Goal: Transaction & Acquisition: Purchase product/service

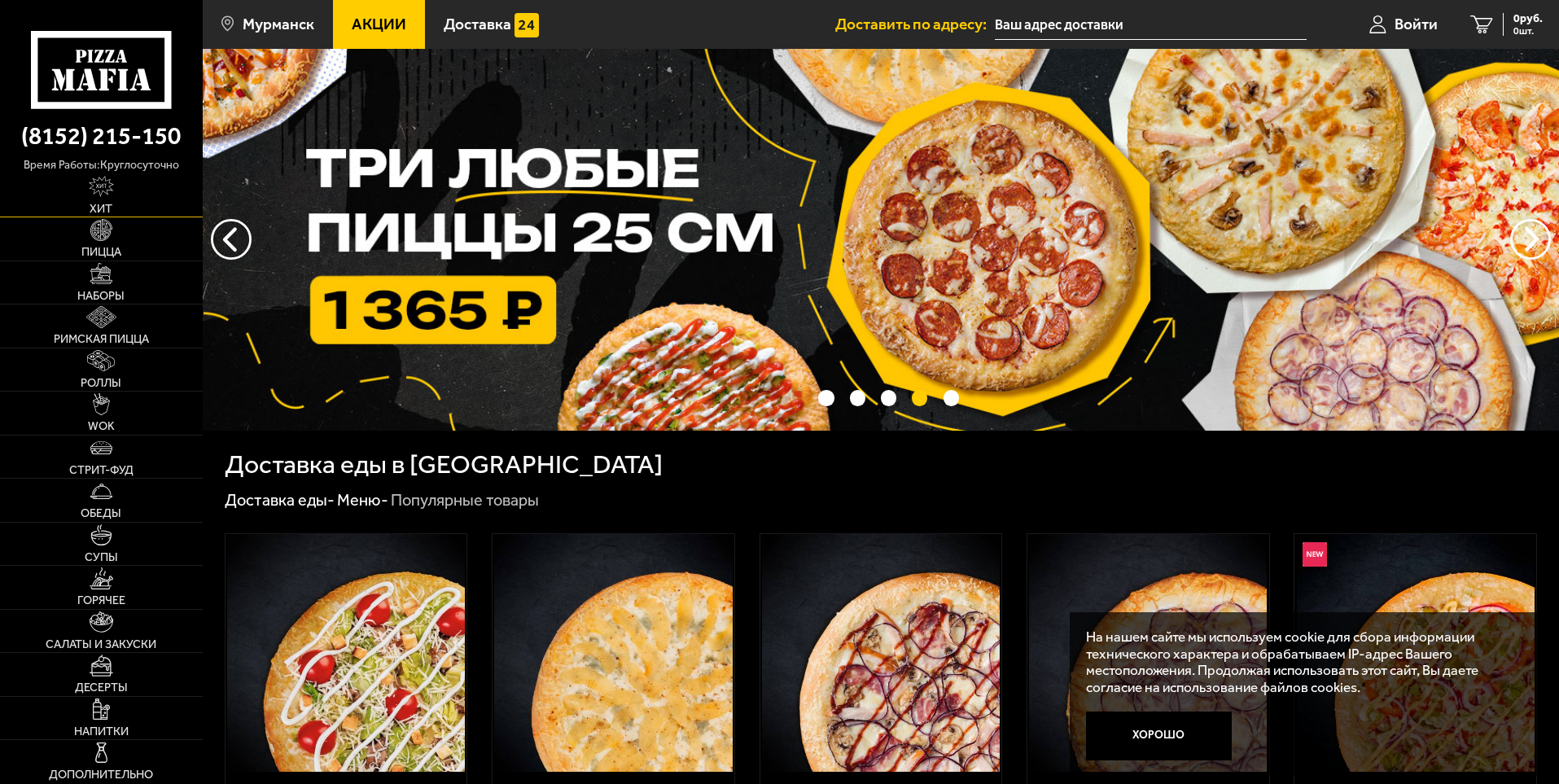
click at [86, 214] on link "Хит" at bounding box center [102, 195] width 203 height 44
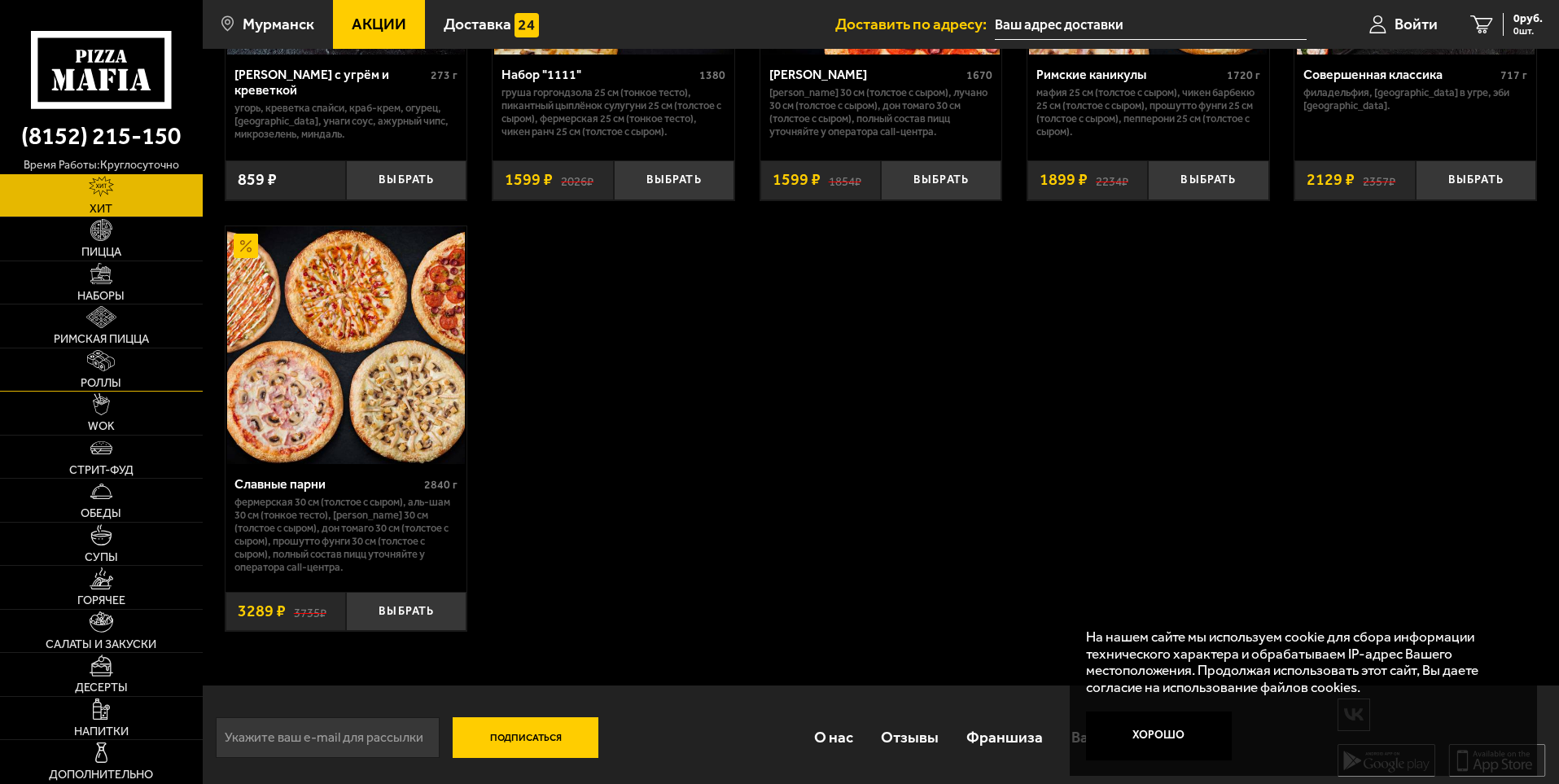
scroll to position [1217, 0]
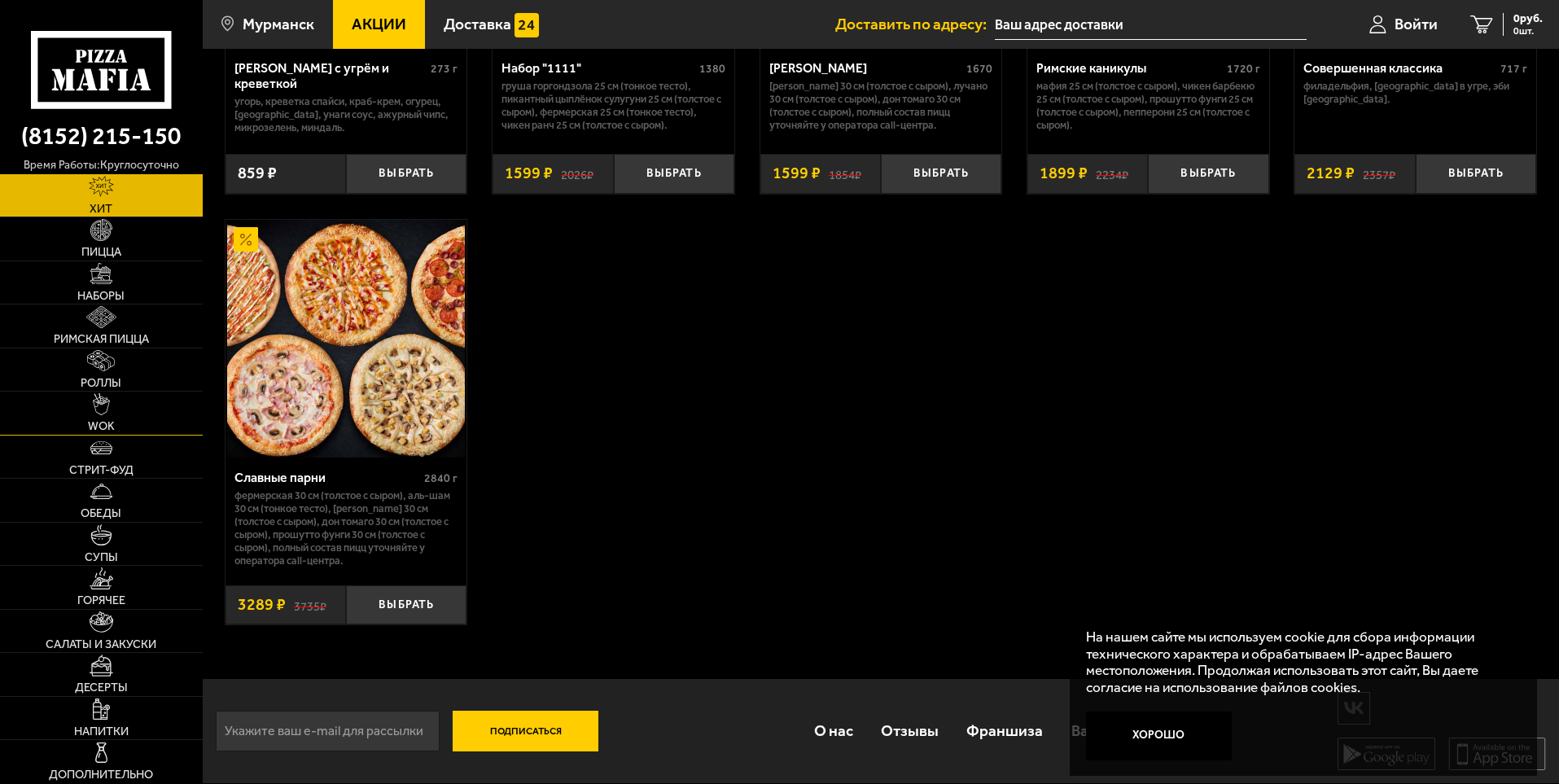
click at [132, 415] on link "WOK" at bounding box center [102, 413] width 203 height 44
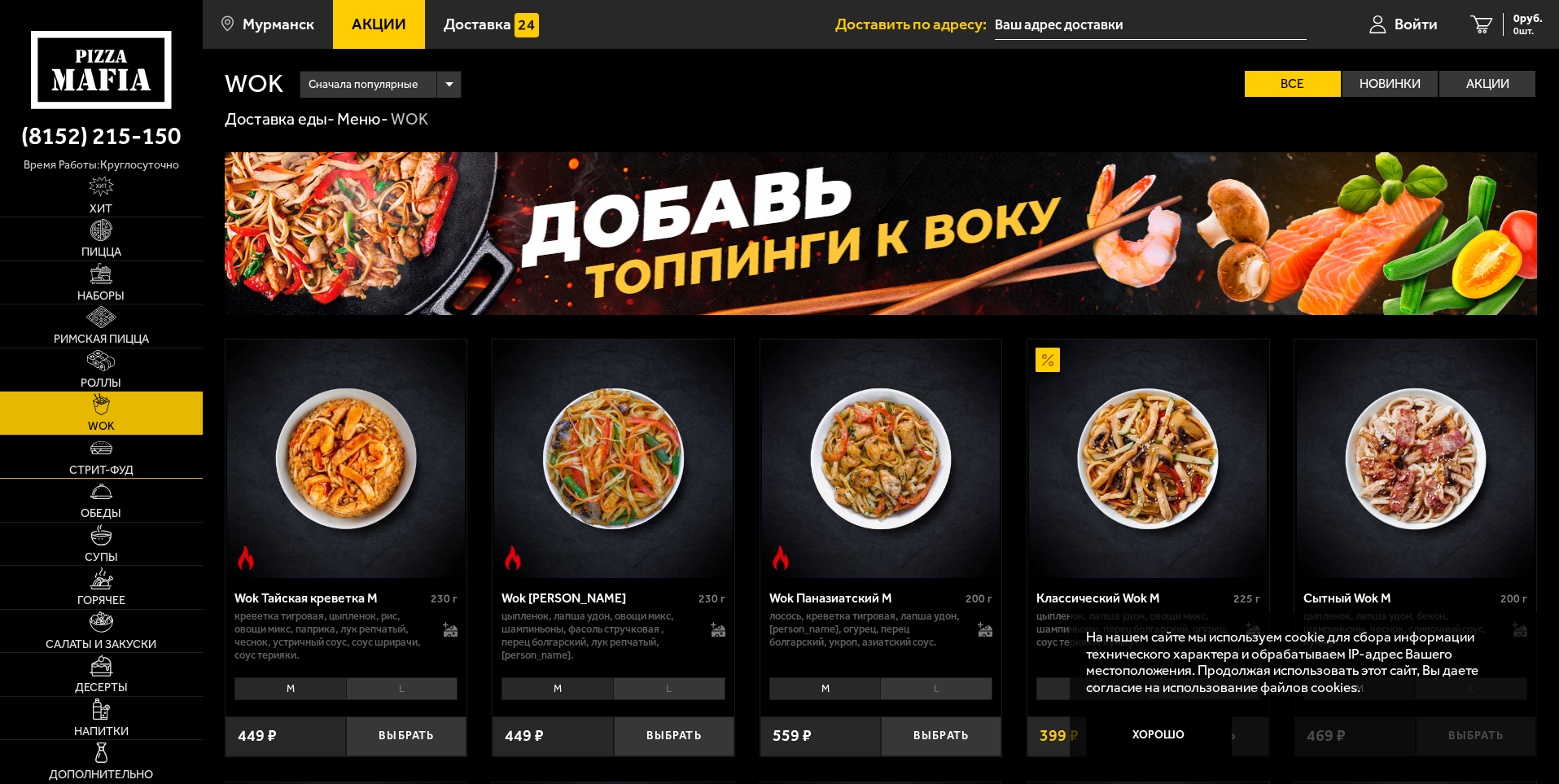
click at [113, 465] on span "Стрит-фуд" at bounding box center [101, 470] width 64 height 11
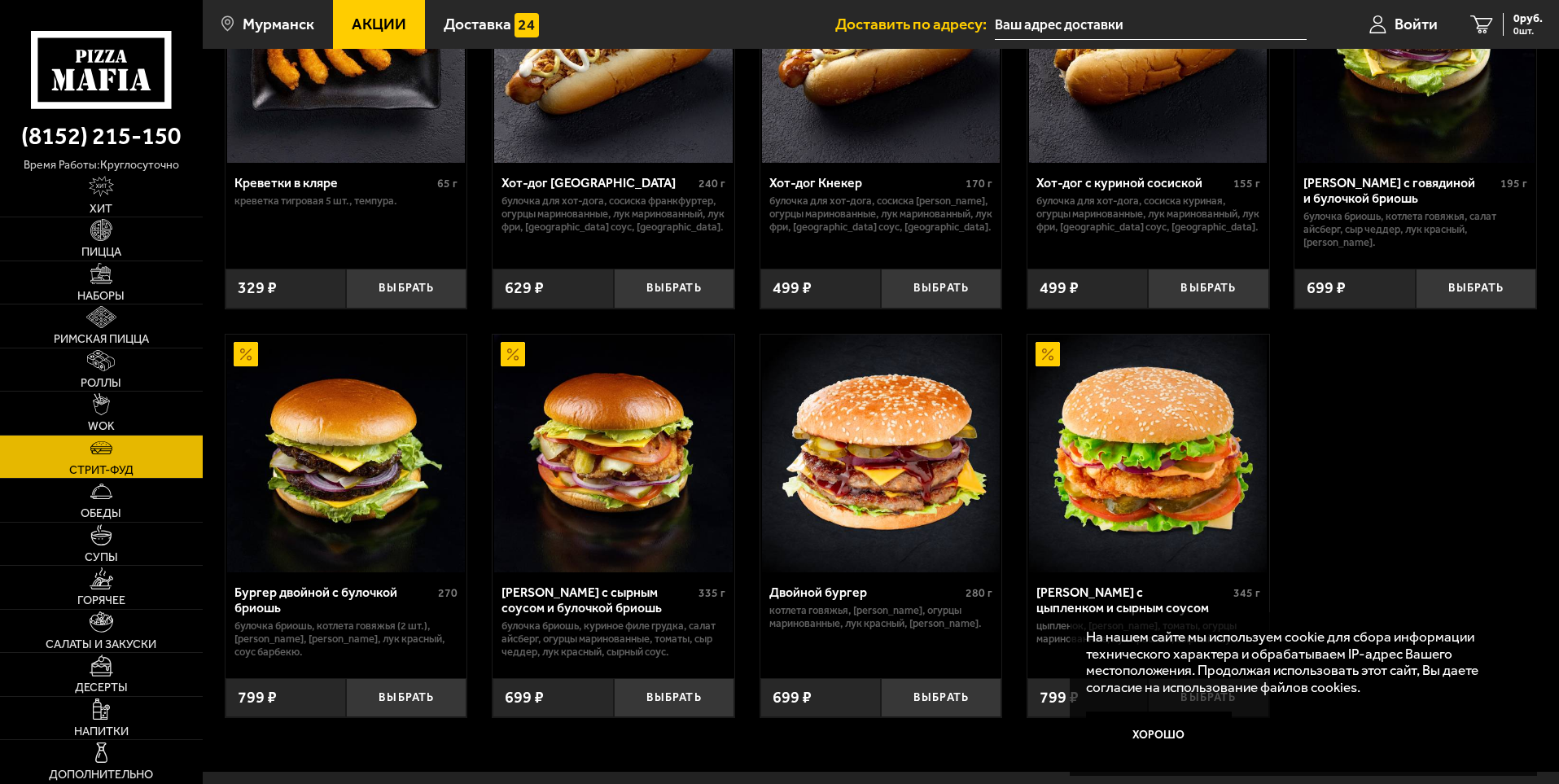
scroll to position [244, 0]
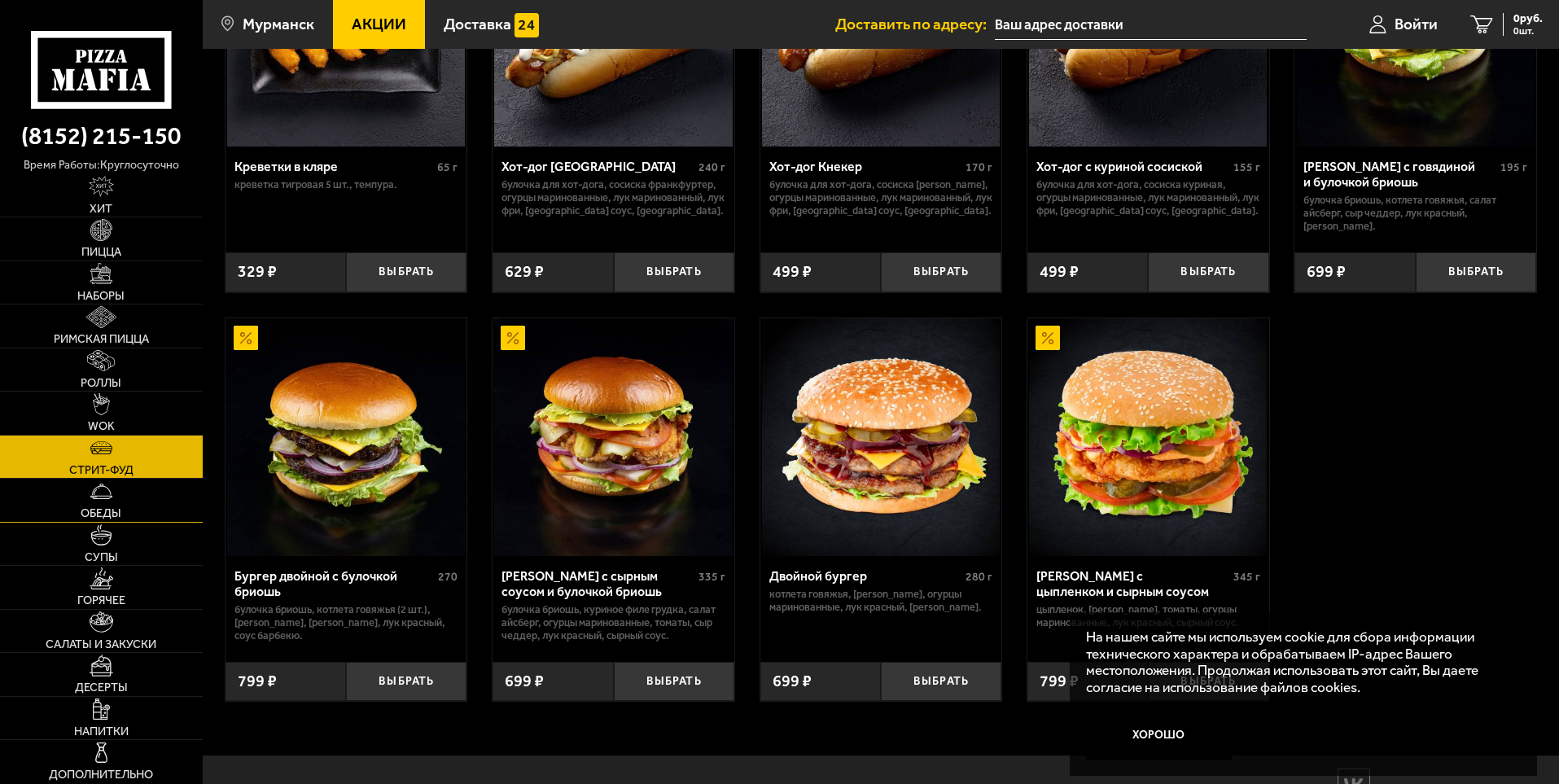
click at [159, 500] on link "Обеды" at bounding box center [102, 500] width 203 height 44
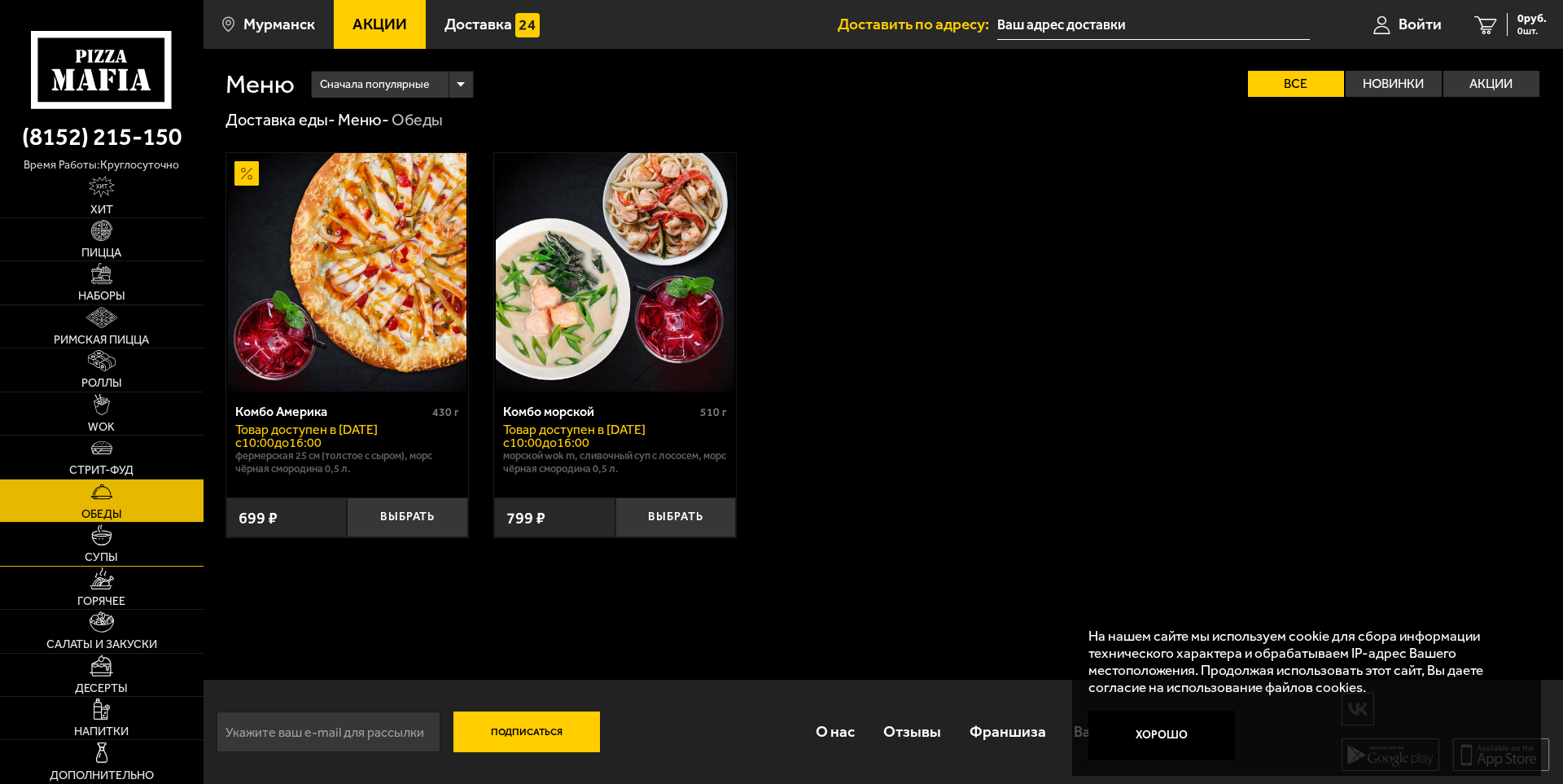
click at [117, 534] on link "Супы" at bounding box center [102, 544] width 204 height 43
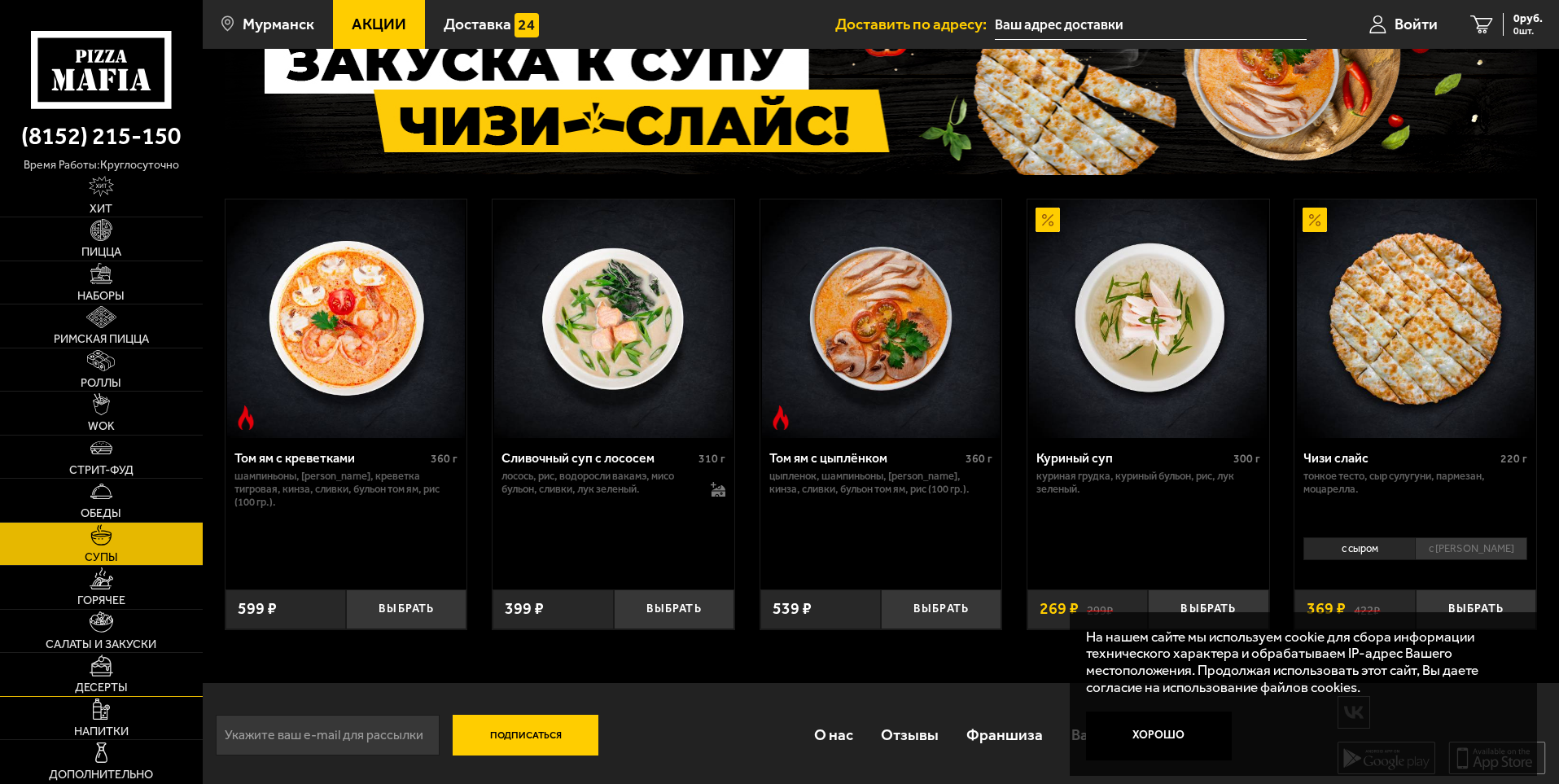
scroll to position [145, 0]
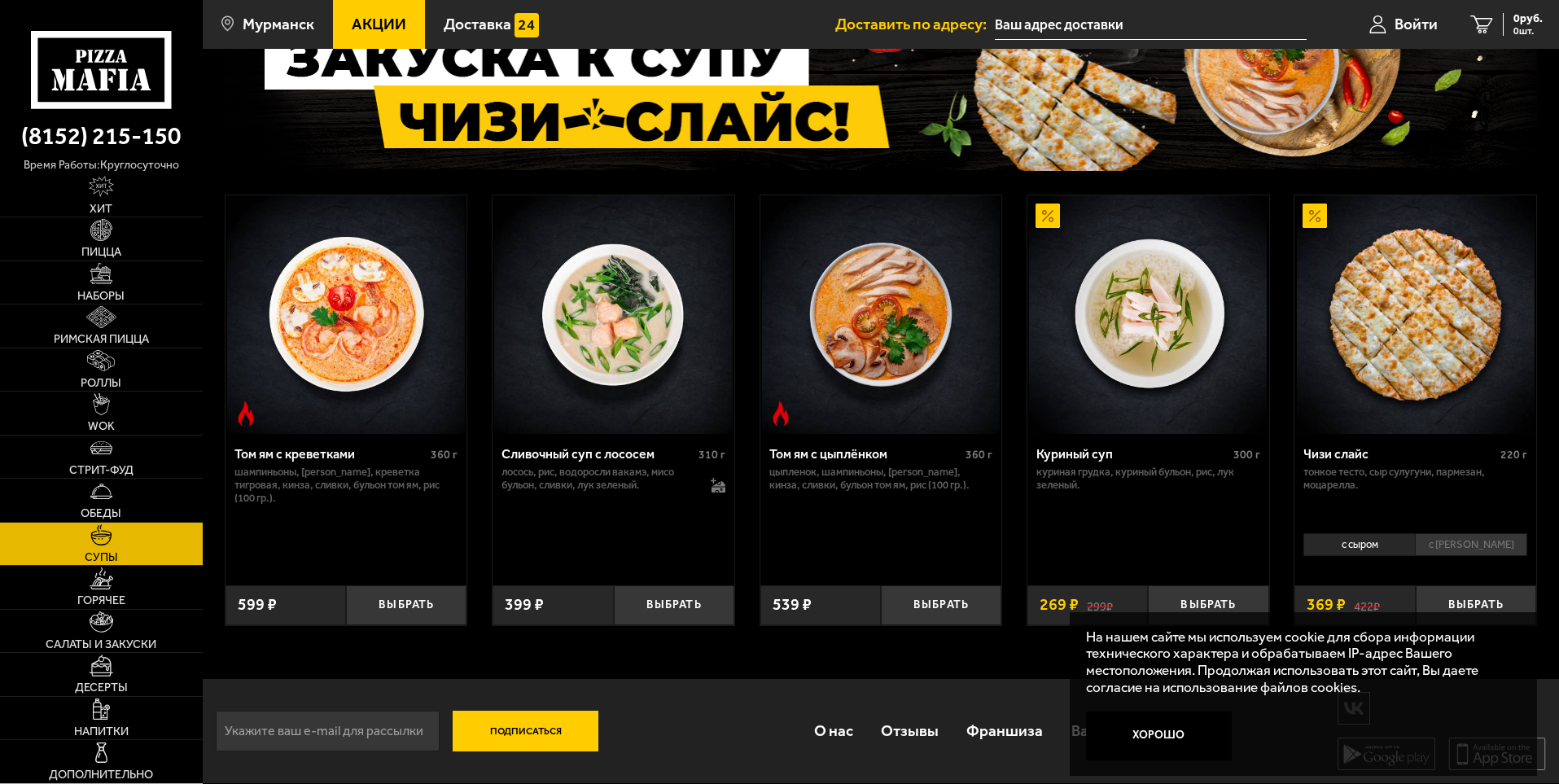
click at [144, 770] on span "Дополнительно" at bounding box center [101, 775] width 104 height 11
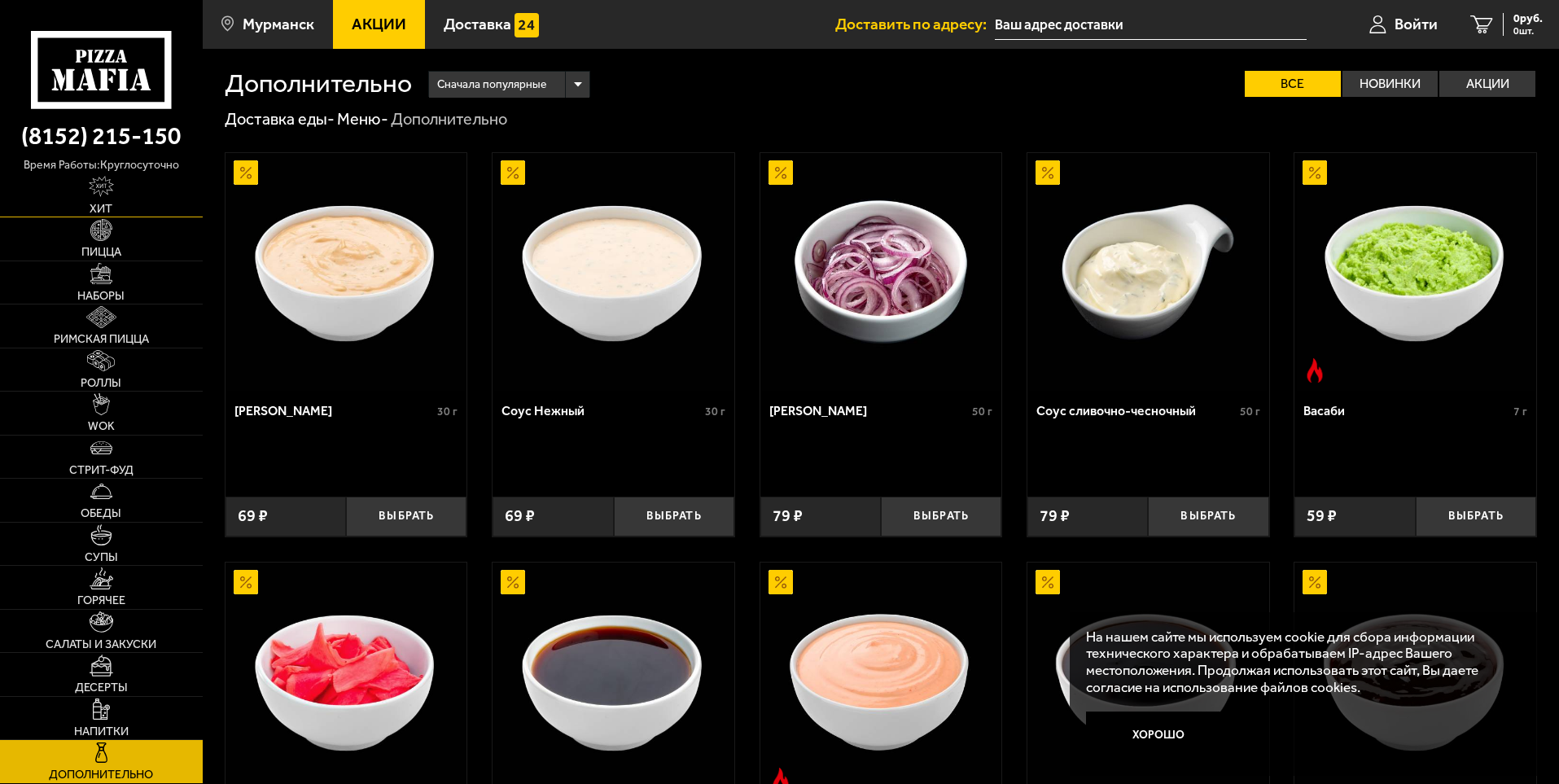
click at [126, 186] on link "Хит" at bounding box center [102, 195] width 203 height 44
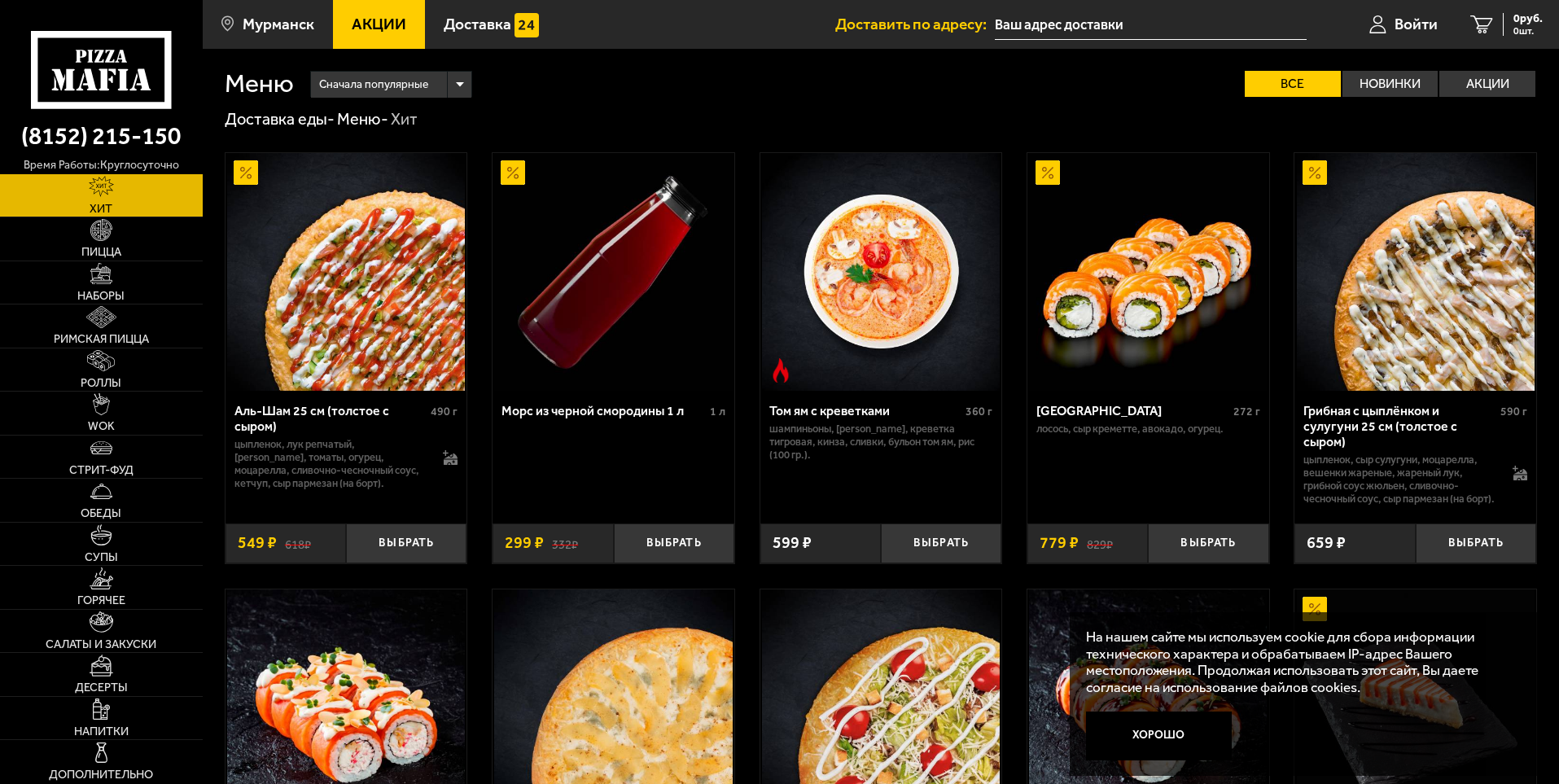
click at [381, 86] on span "Сначала популярные" at bounding box center [374, 84] width 109 height 31
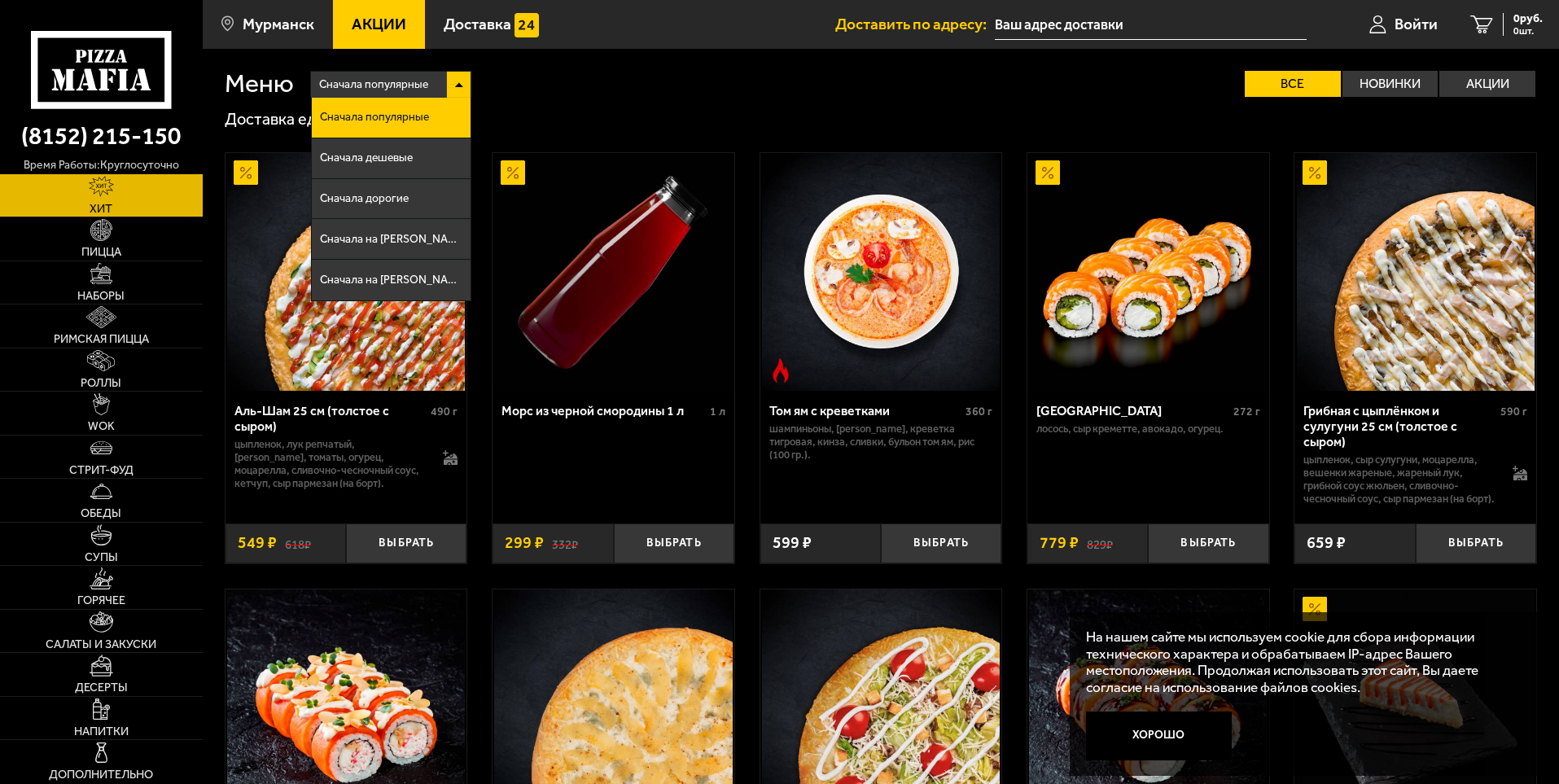
click at [381, 86] on span "Сначала популярные" at bounding box center [374, 84] width 109 height 31
